Goal: Information Seeking & Learning: Learn about a topic

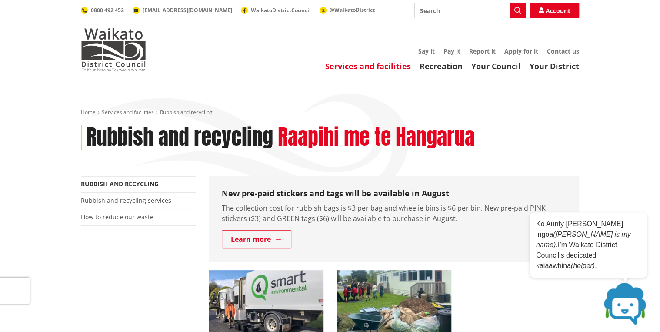
click at [468, 10] on input "Search" at bounding box center [469, 11] width 111 height 16
type input "report"
click at [517, 10] on icon "button" at bounding box center [517, 10] width 7 height 7
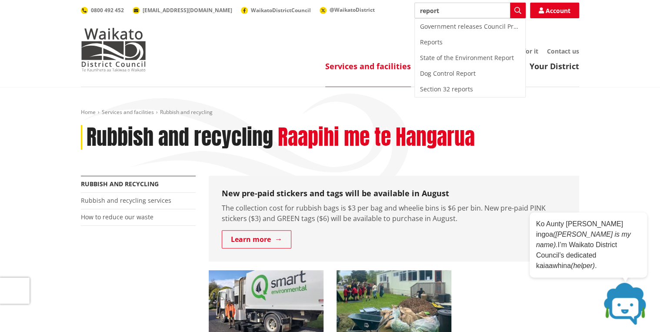
click at [449, 12] on input "report" at bounding box center [469, 11] width 111 height 16
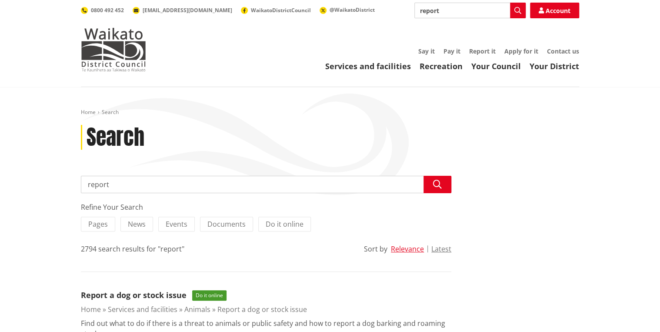
click at [451, 10] on input "report" at bounding box center [469, 11] width 111 height 16
click at [515, 10] on icon "button" at bounding box center [517, 10] width 7 height 7
click at [431, 24] on div "Report it" at bounding box center [470, 27] width 110 height 16
type input "Report it"
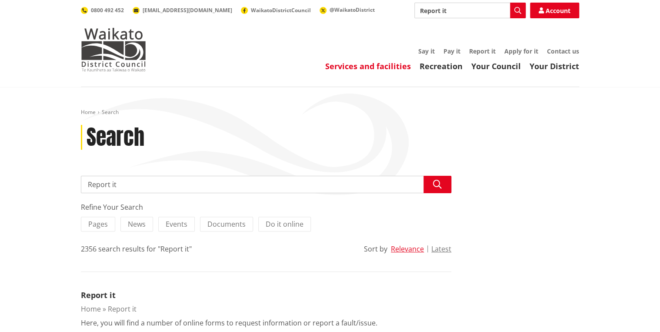
click at [384, 66] on link "Services and facilities" at bounding box center [368, 66] width 86 height 10
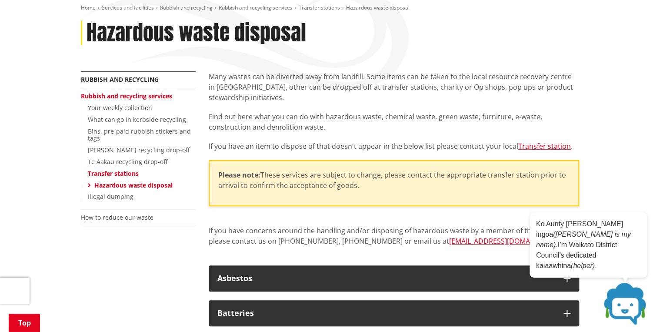
scroll to position [139, 0]
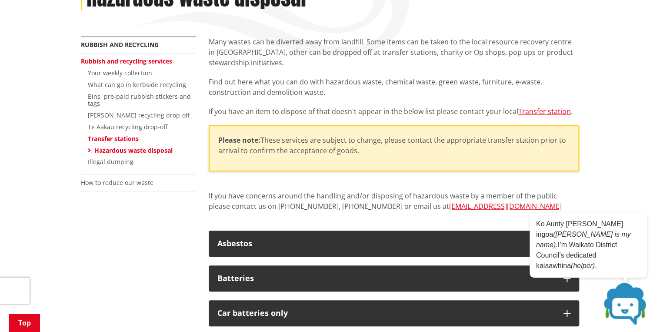
click at [109, 137] on link "Transfer stations" at bounding box center [113, 138] width 51 height 8
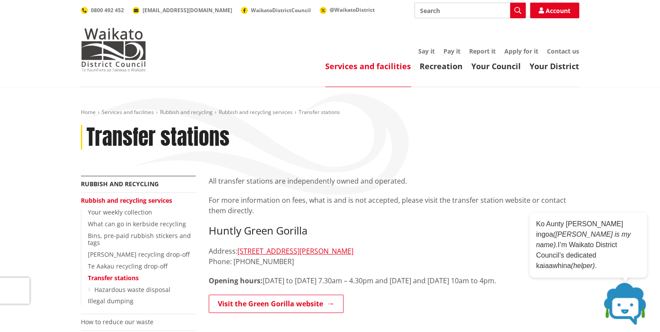
click at [433, 10] on input "Search" at bounding box center [469, 11] width 111 height 16
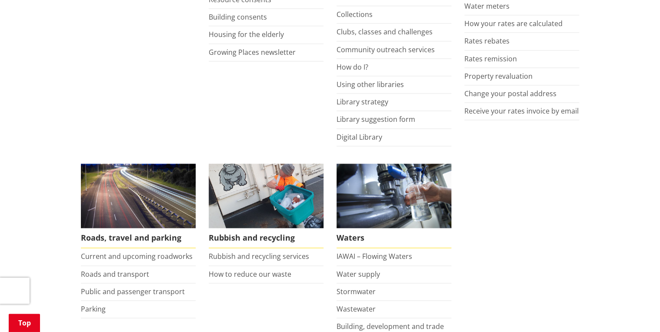
scroll to position [556, 0]
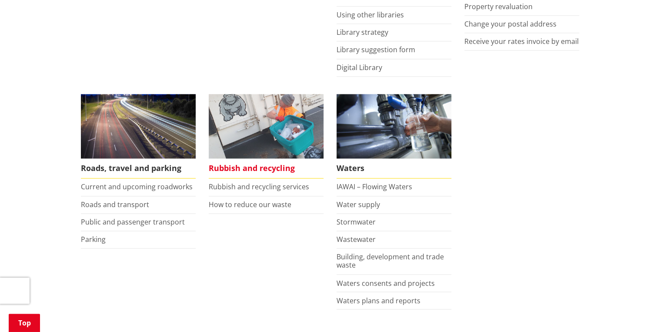
click at [254, 168] on span "Rubbish and recycling" at bounding box center [266, 168] width 115 height 20
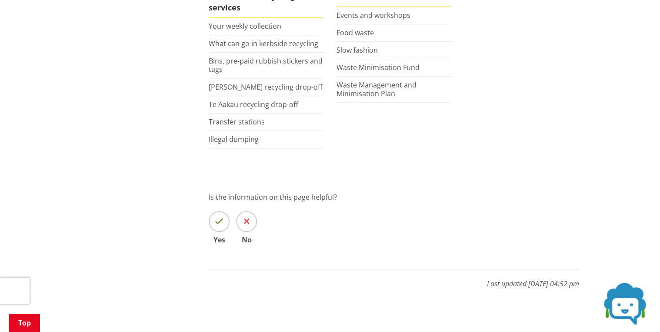
scroll to position [417, 0]
